Goal: Task Accomplishment & Management: Manage account settings

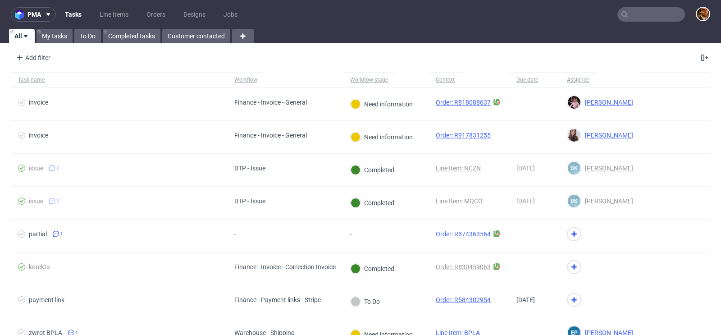
click at [630, 16] on input "text" at bounding box center [652, 14] width 68 height 14
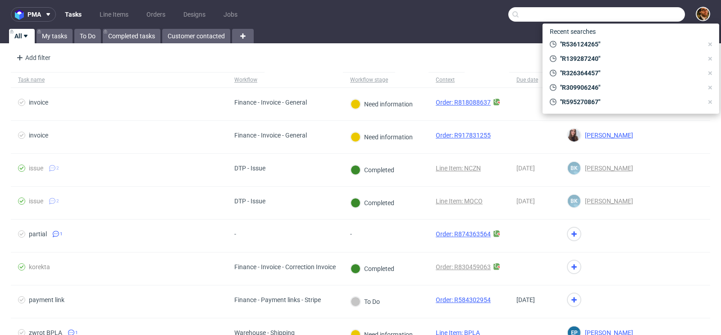
paste input "R822786312"
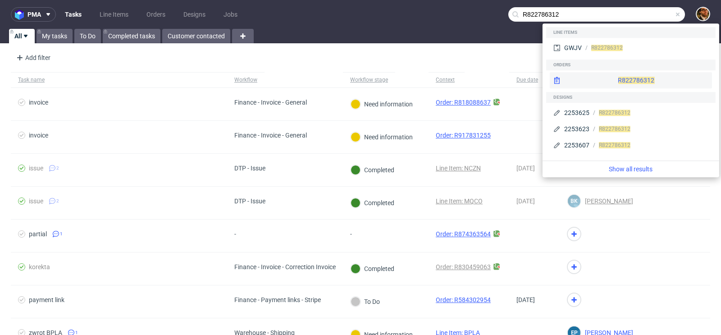
type input "R822786312"
click at [612, 84] on div "R822786312" at bounding box center [631, 80] width 162 height 16
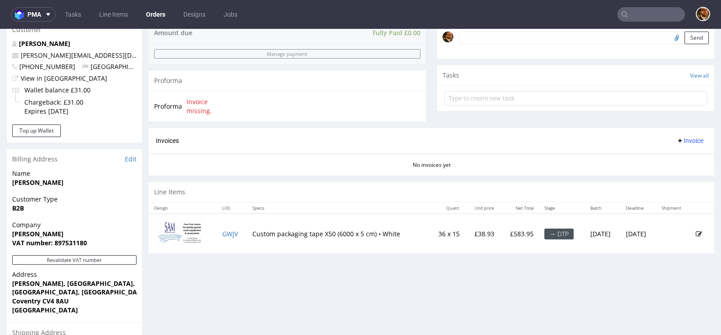
scroll to position [321, 0]
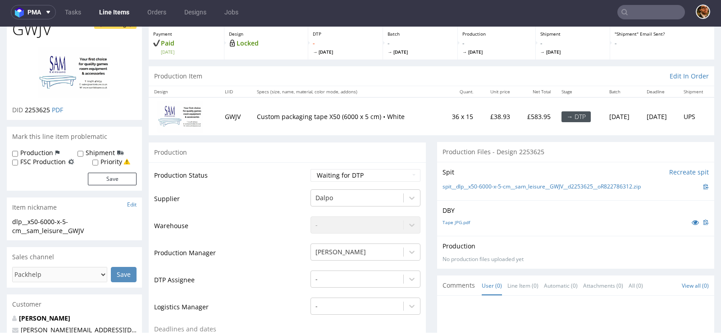
scroll to position [120, 0]
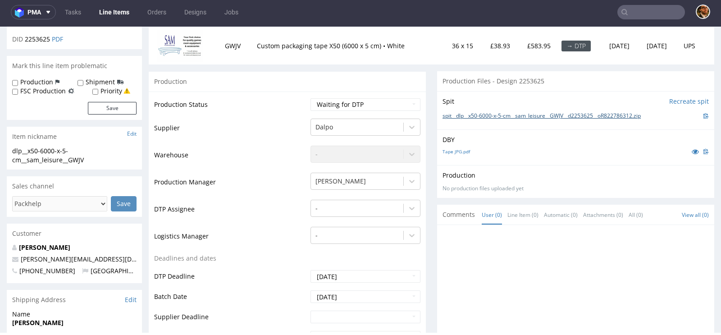
click at [503, 115] on link "spit__dlp__x50-6000-x-5-cm__sam_leisure__GWJV__d2253625__oR822786312.zip" at bounding box center [542, 116] width 198 height 8
click at [540, 188] on div "No production files uploaded yet" at bounding box center [576, 189] width 266 height 8
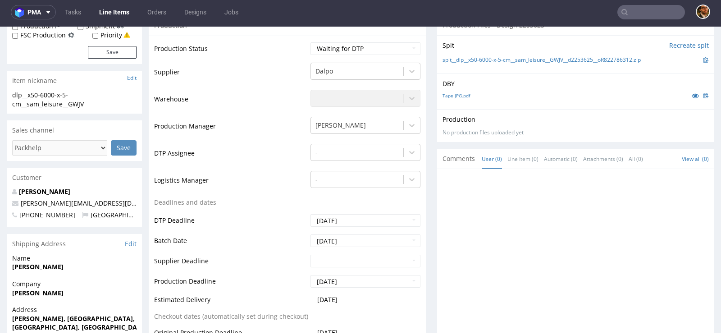
scroll to position [196, 0]
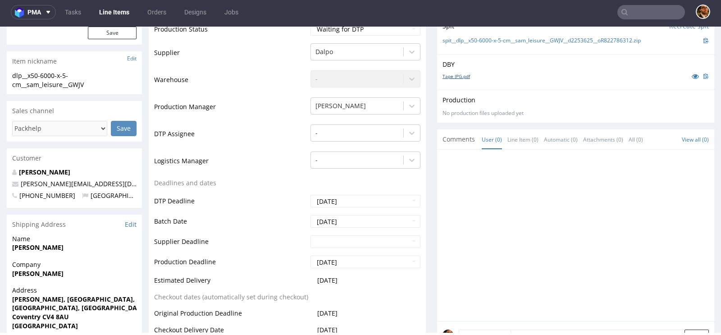
click at [454, 75] on link "Tape JPG.pdf" at bounding box center [457, 76] width 28 height 6
click at [500, 199] on div at bounding box center [579, 238] width 272 height 166
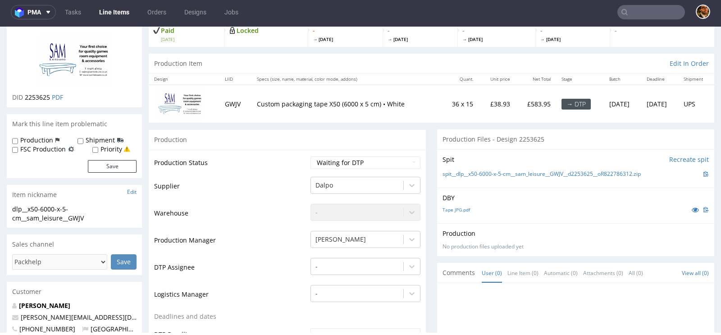
scroll to position [63, 0]
click at [512, 176] on link "spit__dlp__x50-6000-x-5-cm__sam_leisure__GWJV__d2253625__oR822786312.zip" at bounding box center [542, 174] width 198 height 8
click at [449, 208] on link "Tape JPG.pdf" at bounding box center [457, 209] width 28 height 6
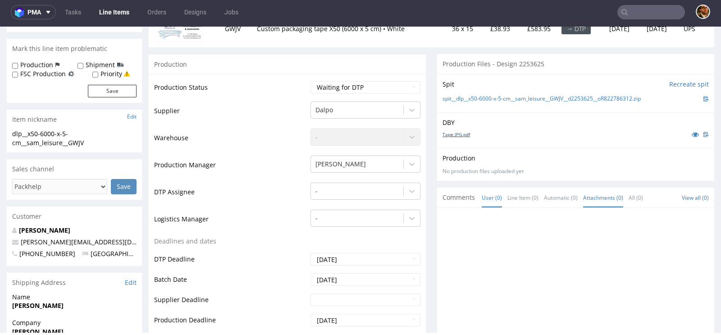
scroll to position [114, 0]
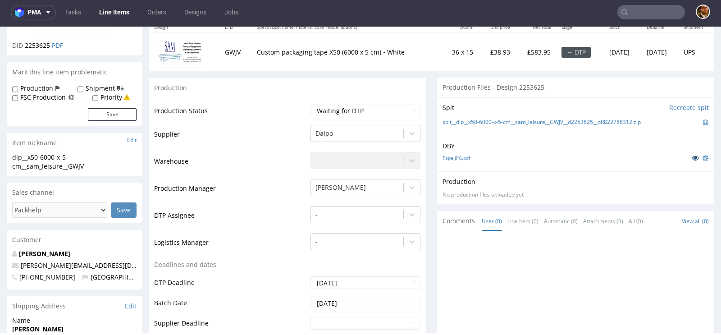
click at [692, 159] on icon at bounding box center [695, 158] width 7 height 6
